Goal: Entertainment & Leisure: Consume media (video, audio)

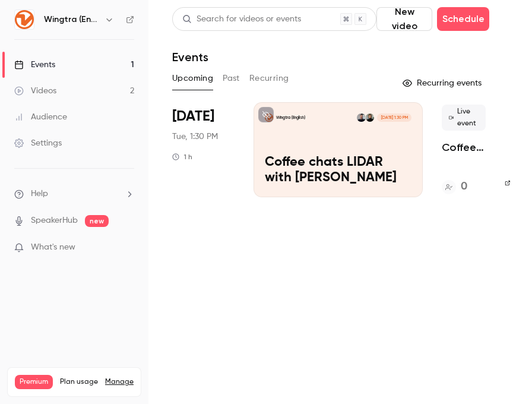
click at [45, 92] on div "Videos" at bounding box center [35, 91] width 42 height 12
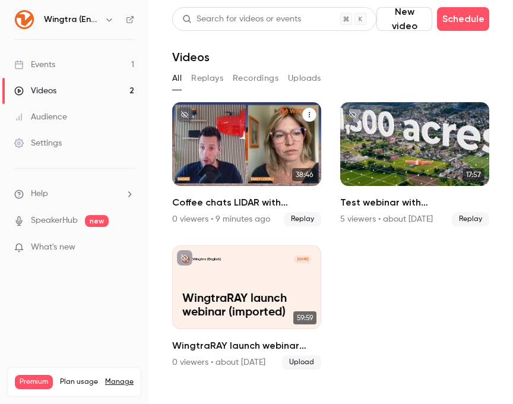
click at [247, 157] on p "Coffee chats LIDAR with [PERSON_NAME]" at bounding box center [246, 162] width 129 height 27
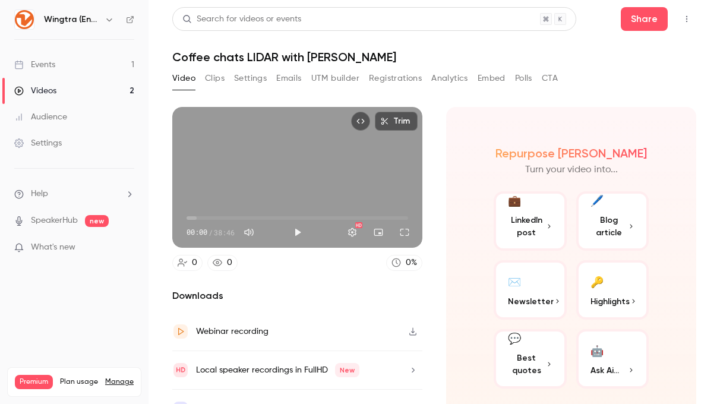
scroll to position [24, 0]
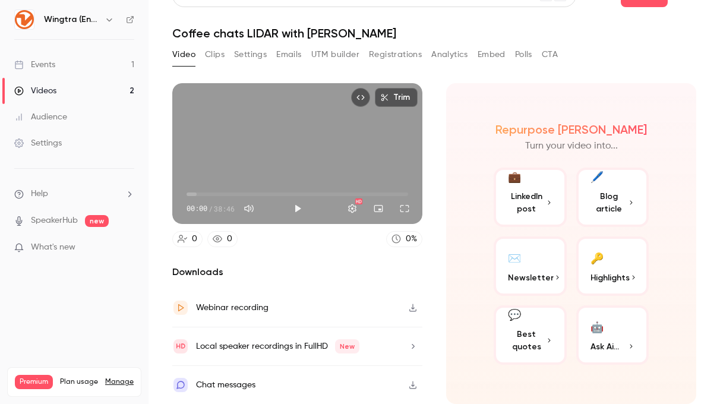
click at [414, 309] on icon "button" at bounding box center [413, 308] width 10 height 8
